Goal: Contribute content: Contribute content

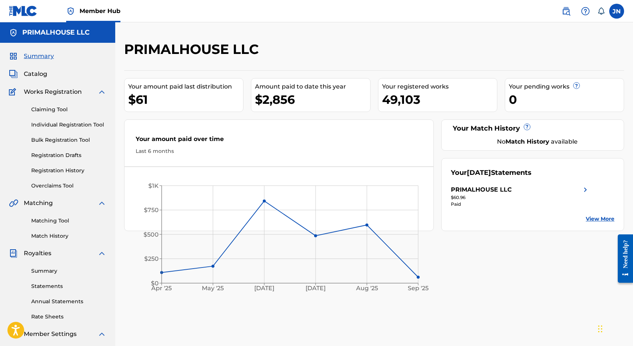
click at [25, 10] on img at bounding box center [23, 11] width 29 height 11
click at [49, 139] on link "Bulk Registration Tool" at bounding box center [68, 140] width 75 height 8
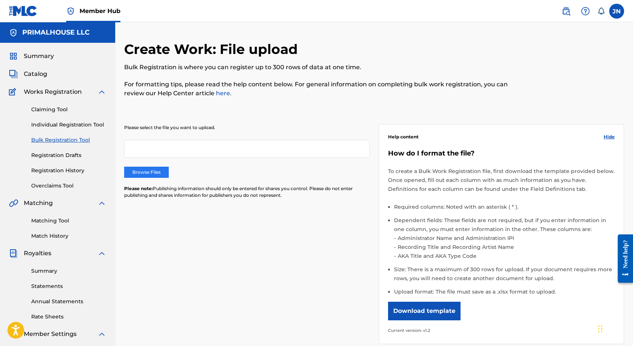
click at [134, 177] on label "Browse Files" at bounding box center [146, 172] width 45 height 11
click at [0, 0] on input "Browse Files" at bounding box center [0, 0] width 0 height 0
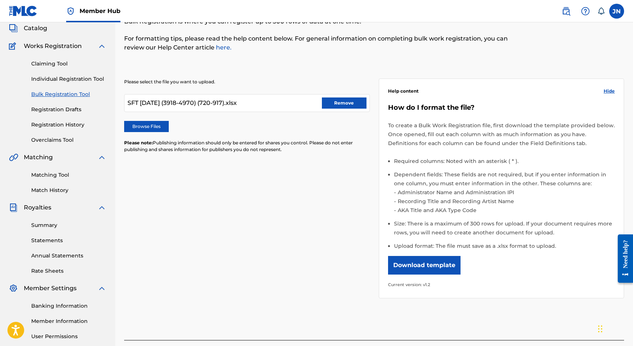
scroll to position [115, 0]
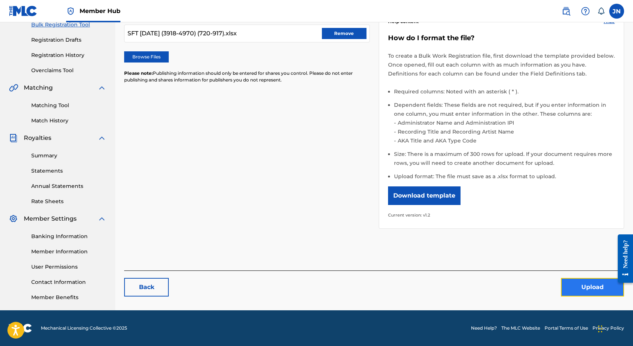
click at [583, 291] on button "Upload" at bounding box center [592, 287] width 63 height 19
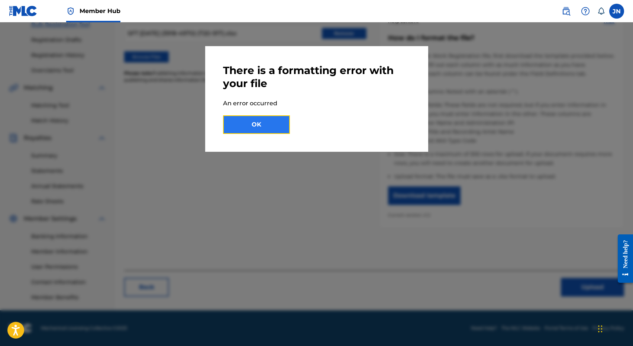
click at [261, 118] on button "OK" at bounding box center [256, 124] width 67 height 19
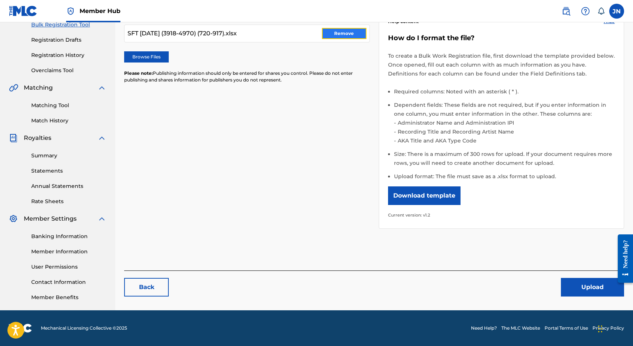
click at [346, 38] on button "Remove" at bounding box center [344, 33] width 45 height 11
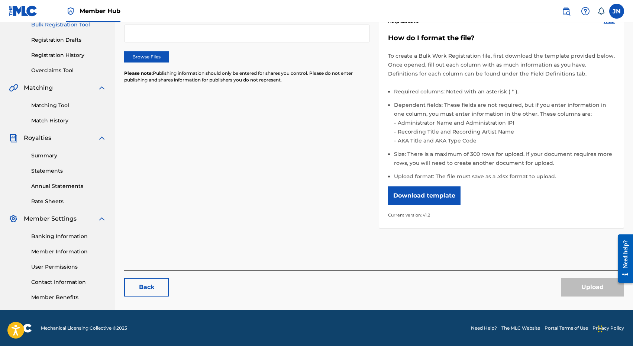
scroll to position [0, 0]
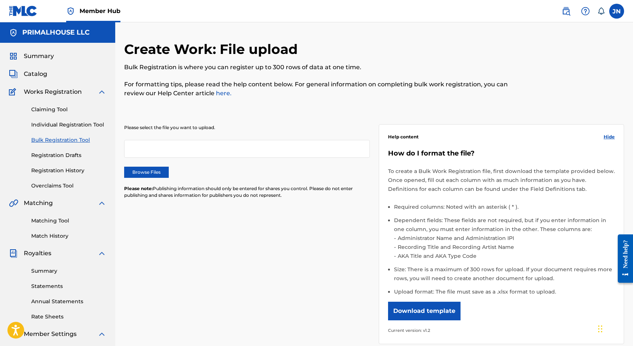
click at [28, 15] on img at bounding box center [23, 11] width 29 height 11
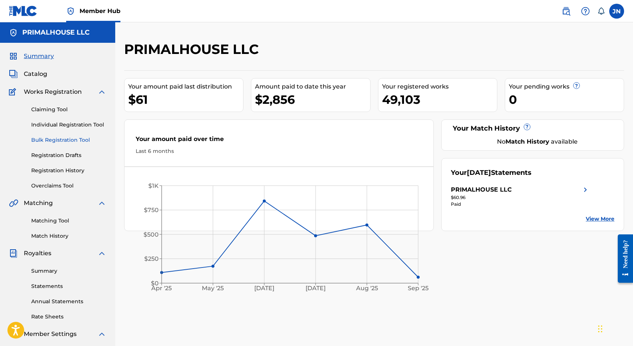
click at [63, 139] on link "Bulk Registration Tool" at bounding box center [68, 140] width 75 height 8
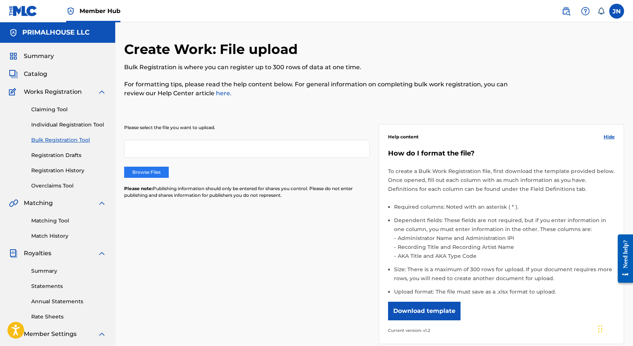
click at [148, 169] on label "Browse Files" at bounding box center [146, 172] width 45 height 11
click at [0, 0] on input "Browse Files" at bounding box center [0, 0] width 0 height 0
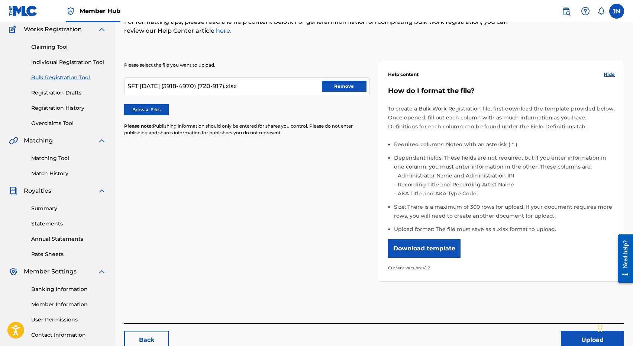
scroll to position [115, 0]
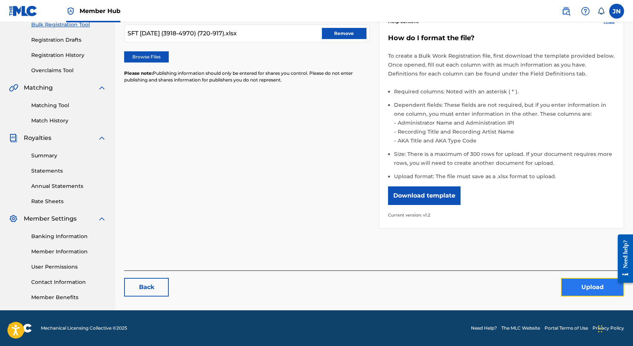
click at [598, 285] on button "Upload" at bounding box center [592, 287] width 63 height 19
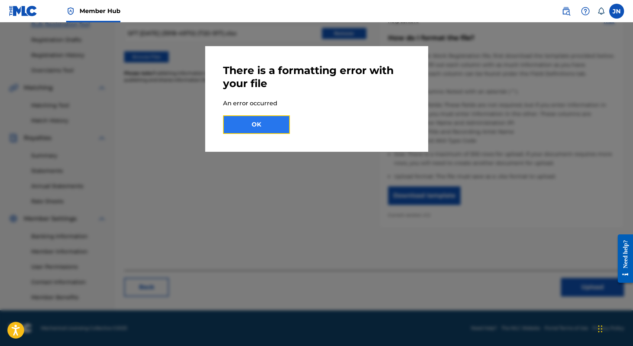
click at [254, 126] on button "OK" at bounding box center [256, 124] width 67 height 19
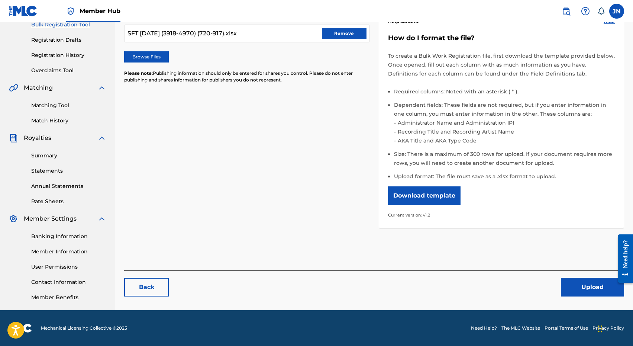
scroll to position [0, 0]
